Goal: Information Seeking & Learning: Learn about a topic

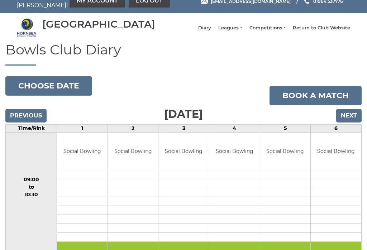
scroll to position [11, 0]
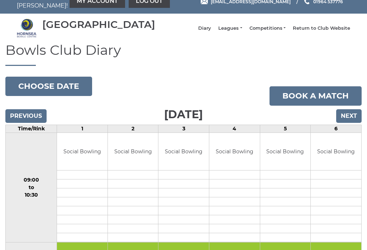
click at [239, 29] on link "Leagues" at bounding box center [230, 28] width 24 height 6
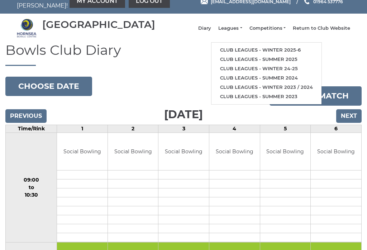
click at [258, 51] on link "Club leagues - Winter 2025-6" at bounding box center [267, 50] width 110 height 9
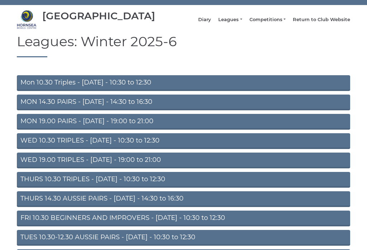
scroll to position [19, 0]
click at [145, 103] on link "MON 14.30 PAIRS - [DATE] - 14:30 to 16:30" at bounding box center [184, 103] width 334 height 16
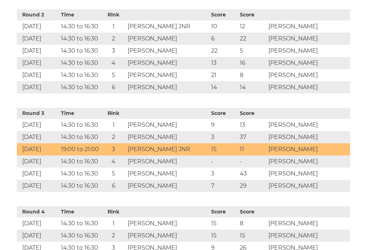
scroll to position [453, 0]
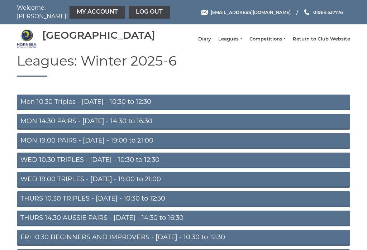
scroll to position [30, 0]
